Goal: Task Accomplishment & Management: Use online tool/utility

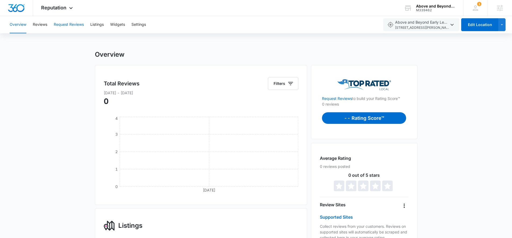
click at [67, 26] on button "Request Reviews" at bounding box center [69, 24] width 30 height 17
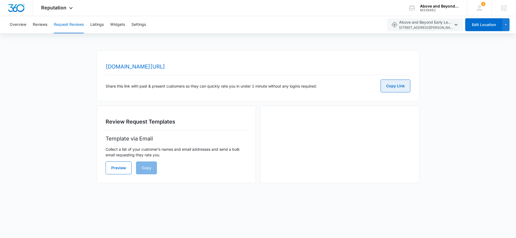
click at [392, 87] on button "Copy Link" at bounding box center [396, 86] width 30 height 13
